Goal: Task Accomplishment & Management: Manage account settings

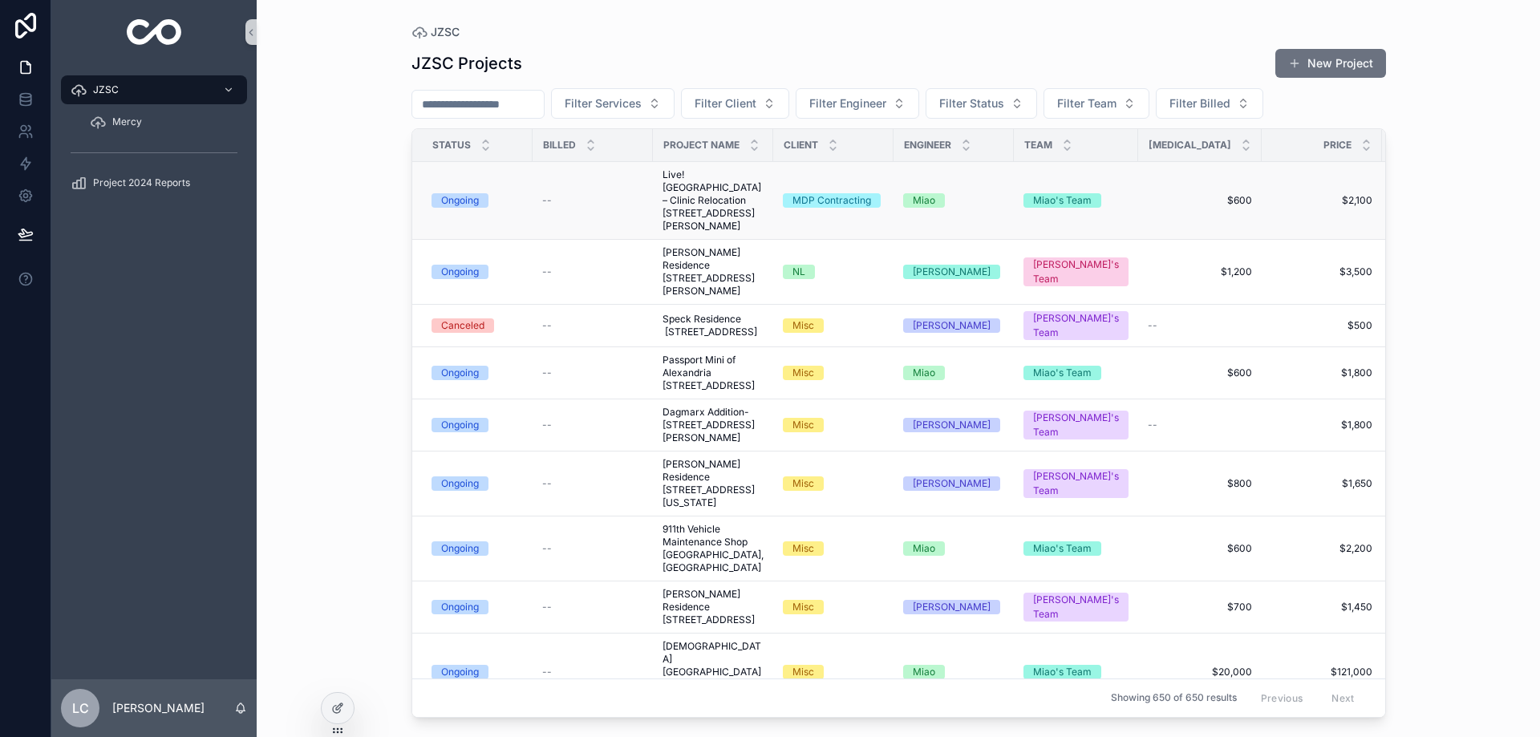
click at [679, 231] on span "Live! [GEOGRAPHIC_DATA] – Clinic Relocation [STREET_ADDRESS][PERSON_NAME]" at bounding box center [713, 200] width 101 height 64
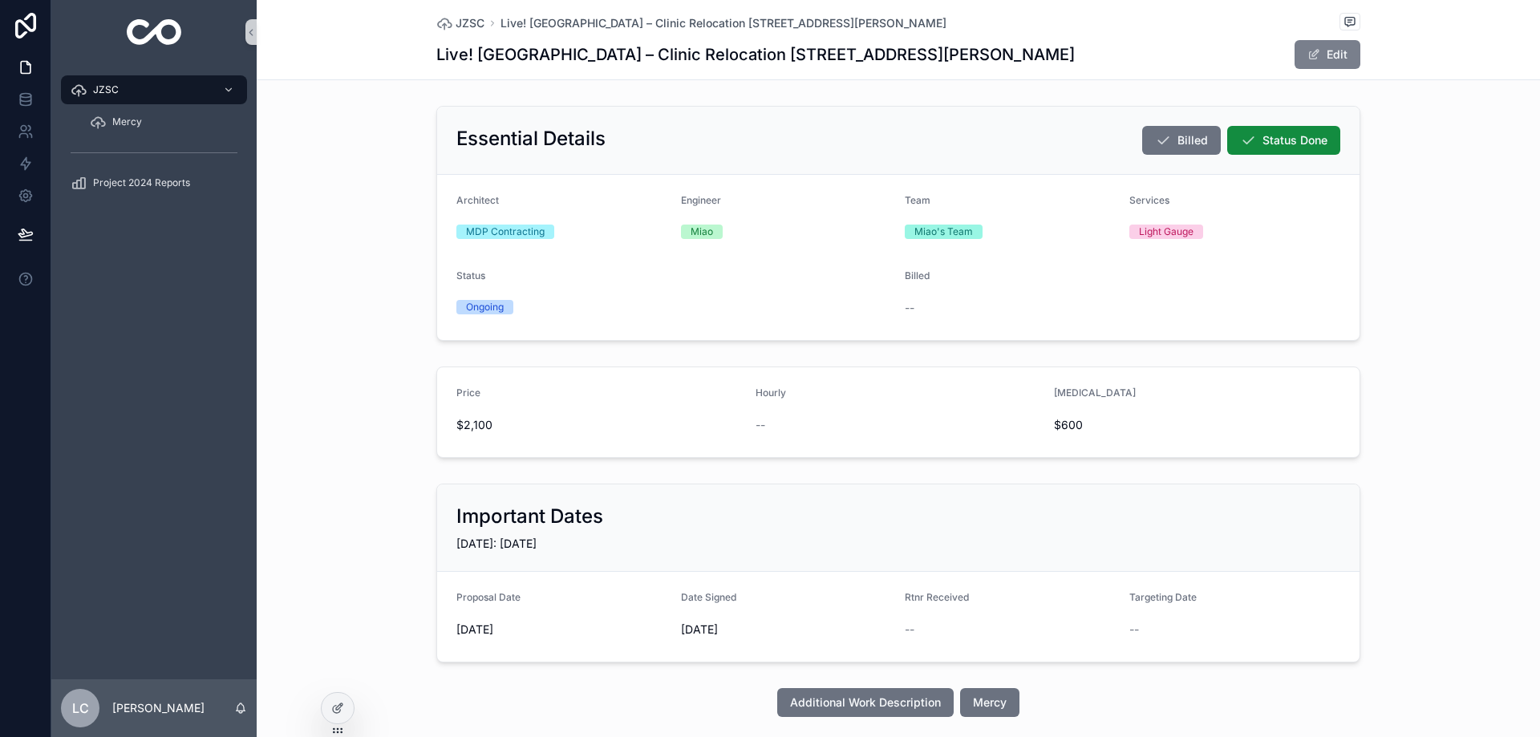
click at [1339, 56] on button "Edit" at bounding box center [1328, 54] width 66 height 29
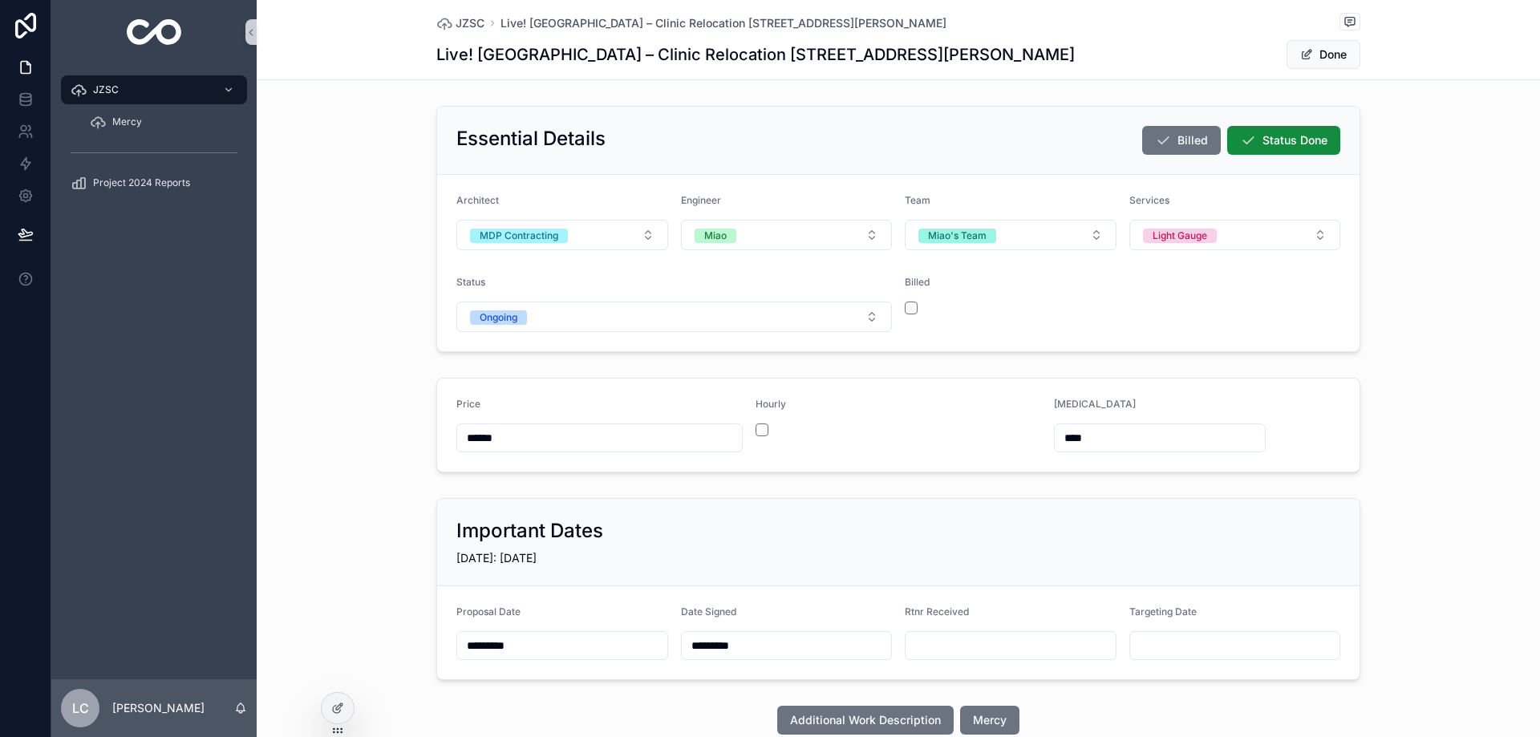
click at [1021, 638] on input "scrollable content" at bounding box center [1011, 645] width 210 height 22
click at [1048, 495] on button "10" at bounding box center [1050, 500] width 29 height 29
type input "*********"
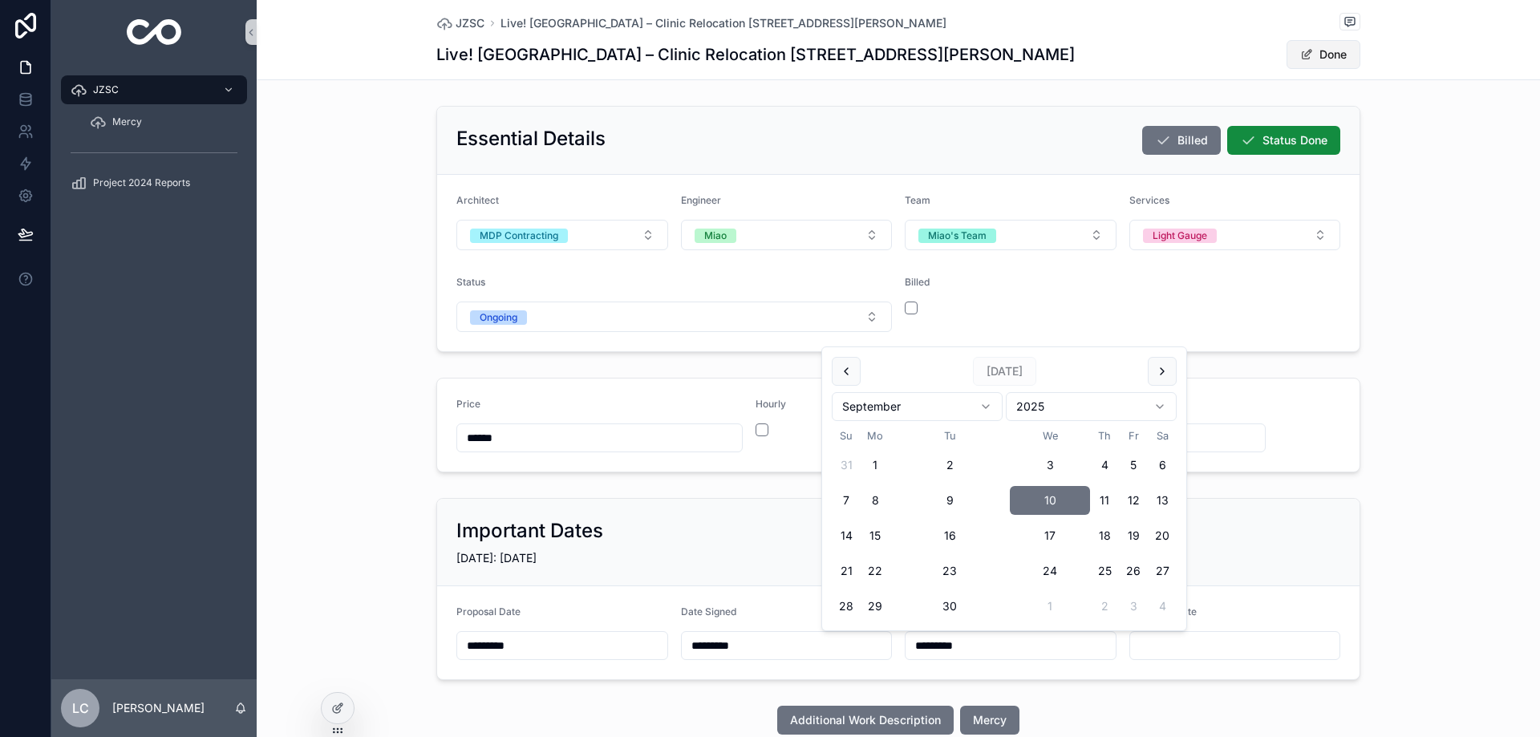
click at [1289, 52] on button "Done" at bounding box center [1324, 54] width 74 height 29
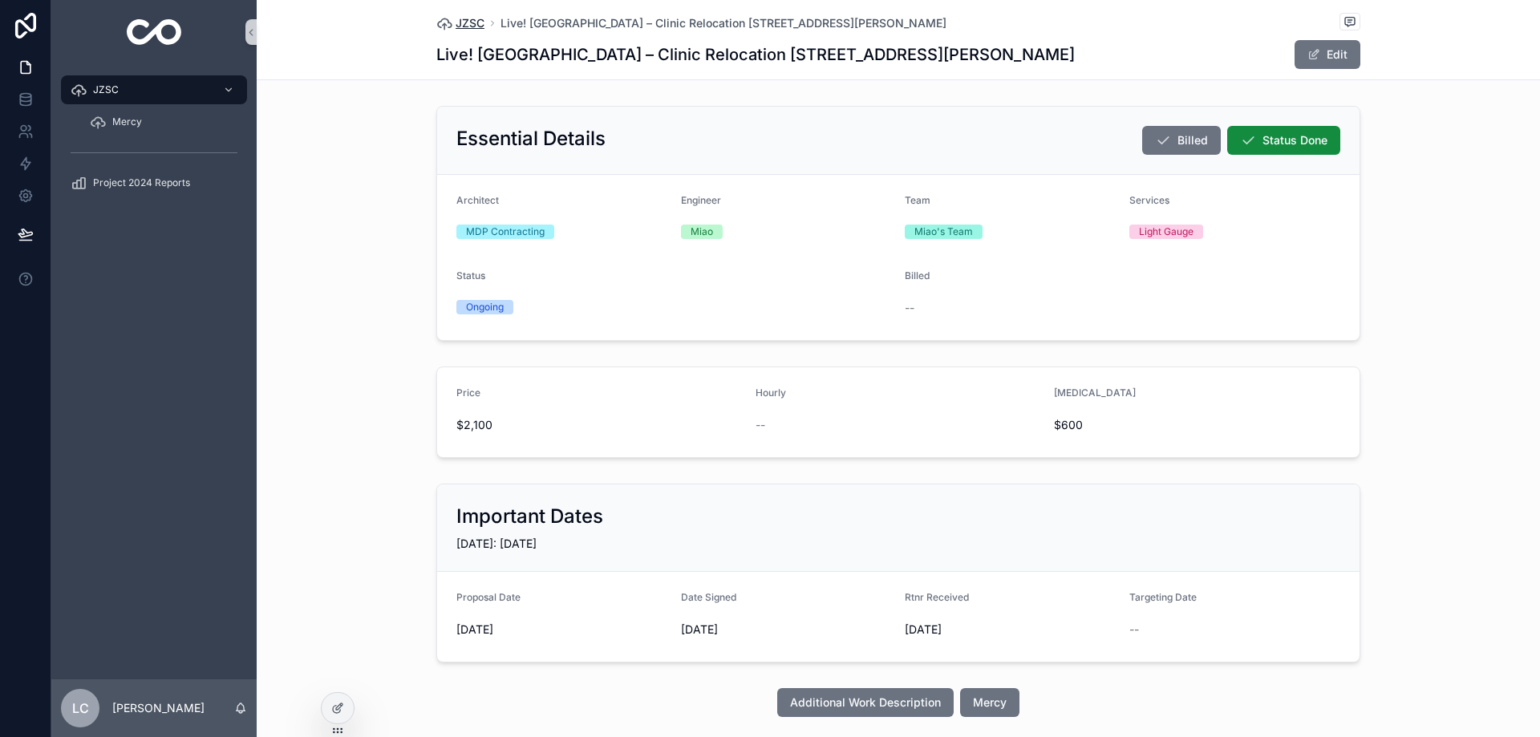
click at [464, 22] on span "JZSC" at bounding box center [470, 23] width 29 height 16
